Goal: Communication & Community: Answer question/provide support

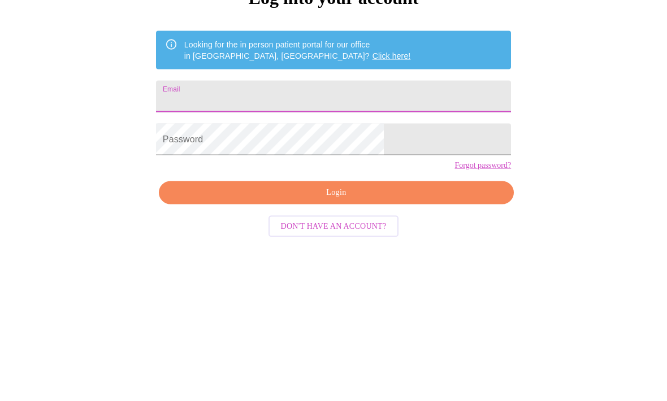
type input "[PERSON_NAME][EMAIL_ADDRESS][DOMAIN_NAME]"
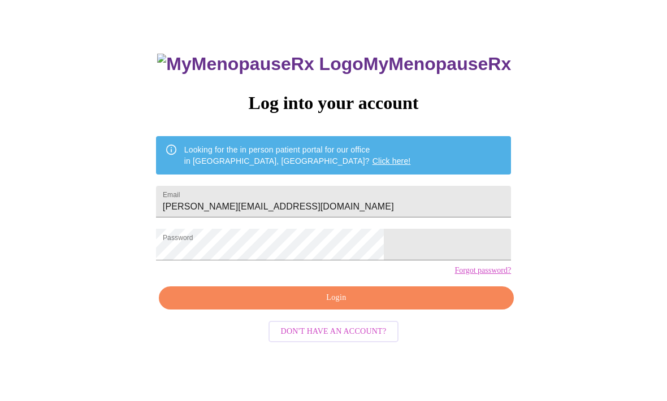
click at [276, 306] on span "Login" at bounding box center [336, 299] width 329 height 14
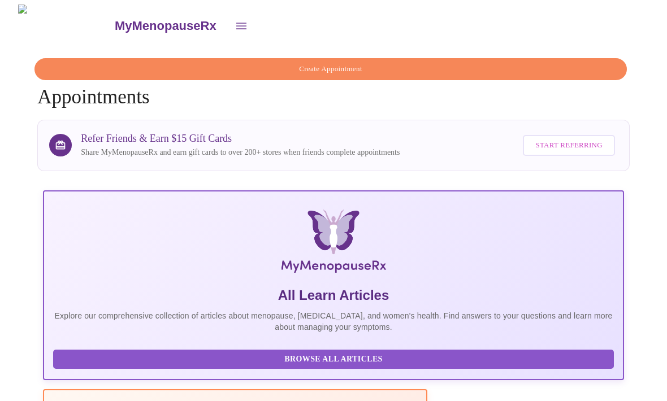
click at [235, 23] on icon "open drawer" at bounding box center [242, 26] width 14 height 14
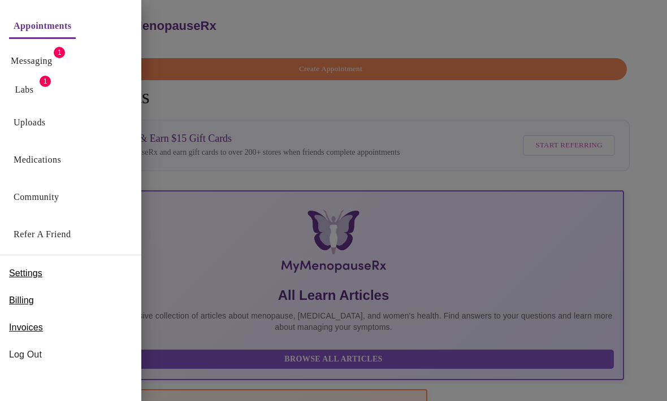
click at [26, 75] on div "Labs 1" at bounding box center [70, 86] width 141 height 29
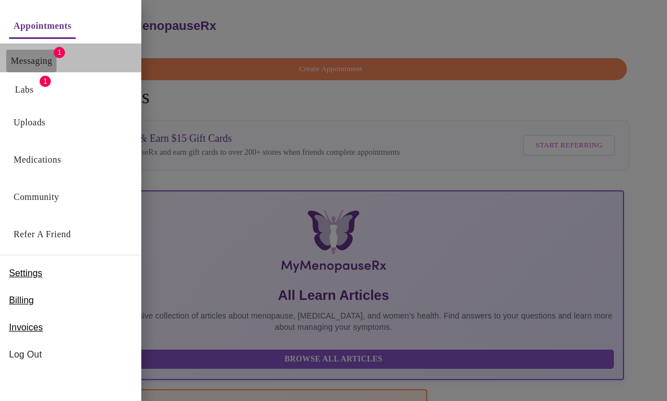
click at [16, 60] on link "Messaging" at bounding box center [31, 61] width 41 height 16
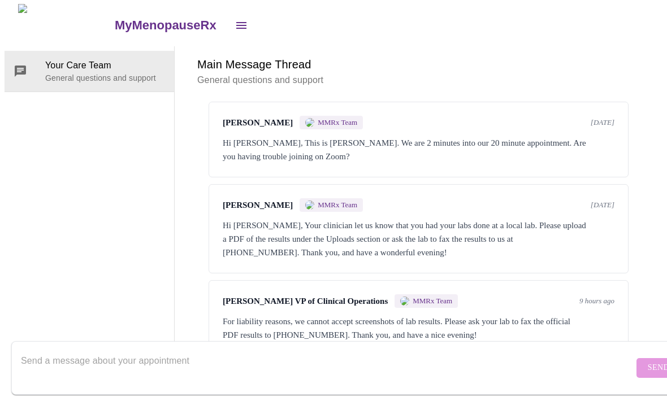
scroll to position [42, 0]
